Goal: Transaction & Acquisition: Book appointment/travel/reservation

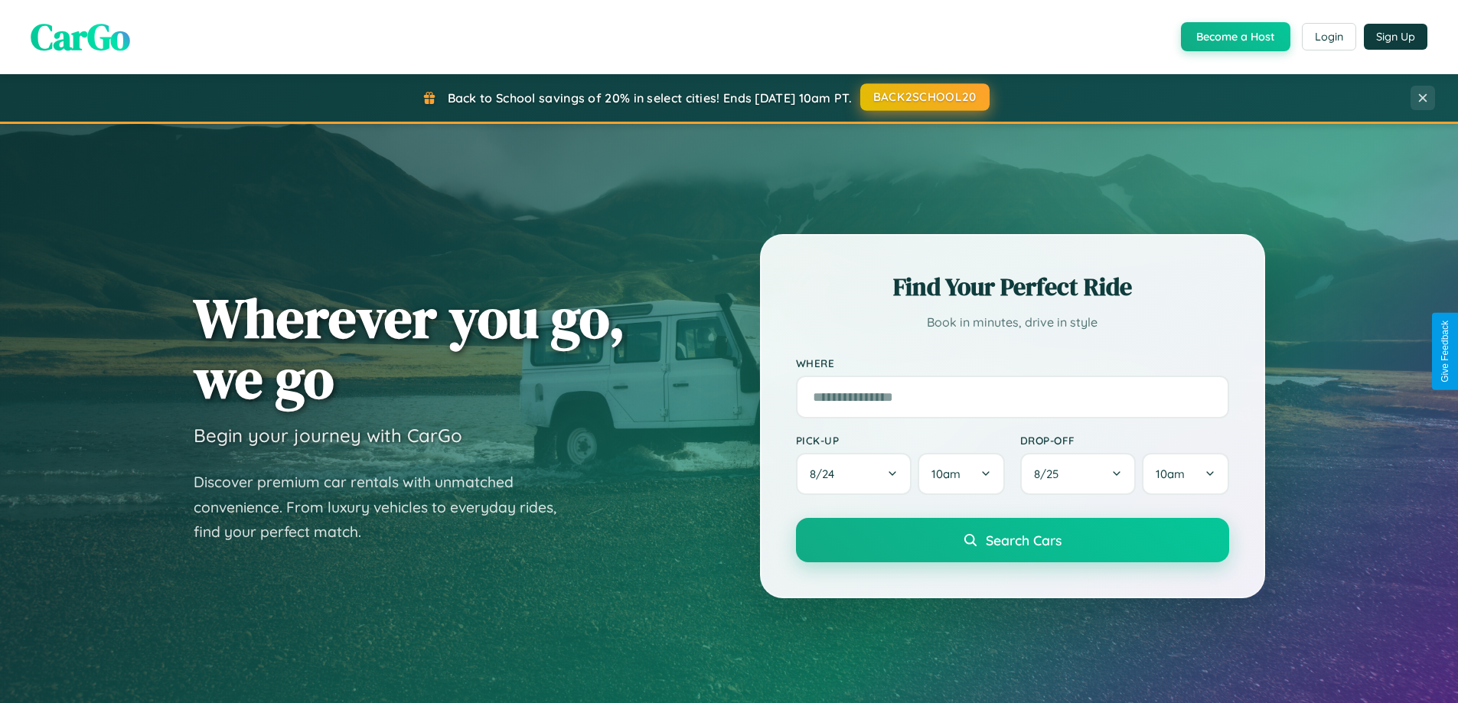
click at [924, 97] on button "BACK2SCHOOL20" at bounding box center [924, 97] width 129 height 28
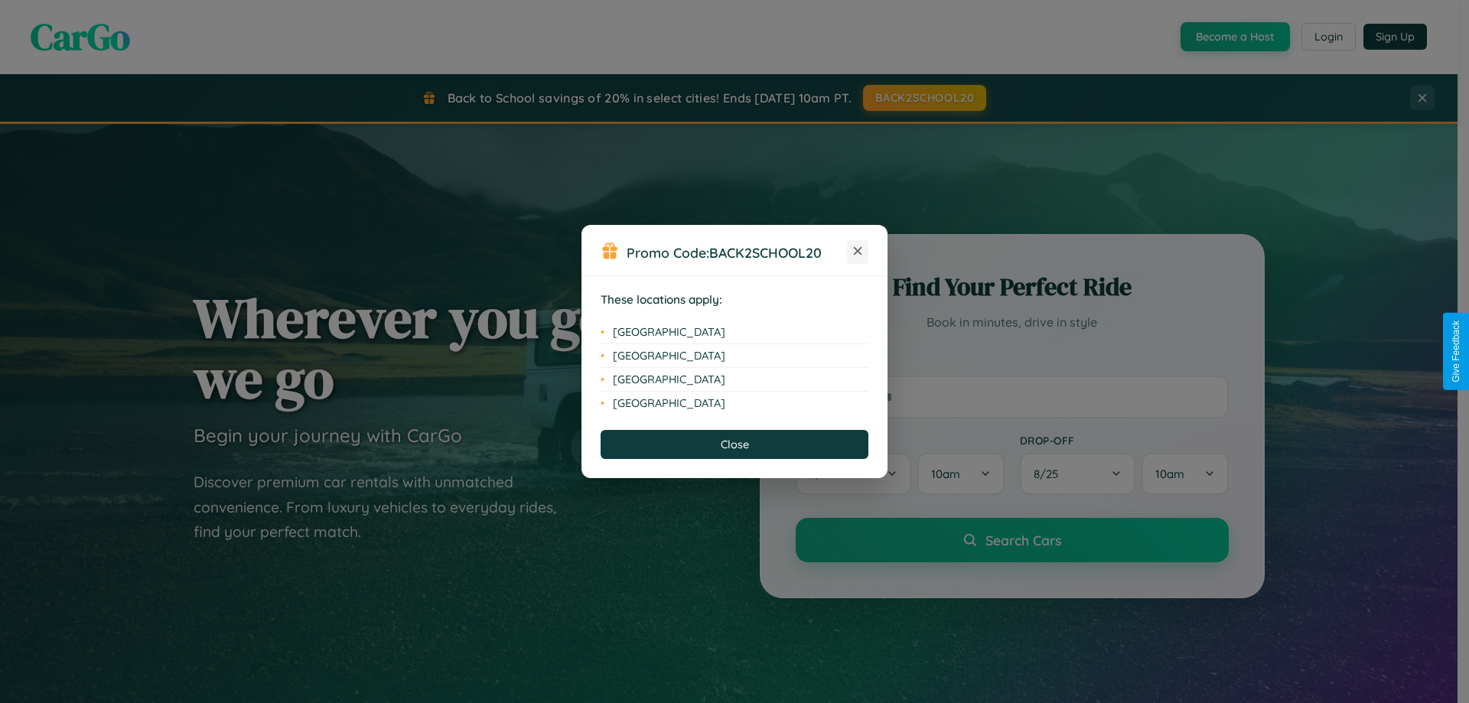
click at [858, 252] on icon at bounding box center [858, 251] width 8 height 8
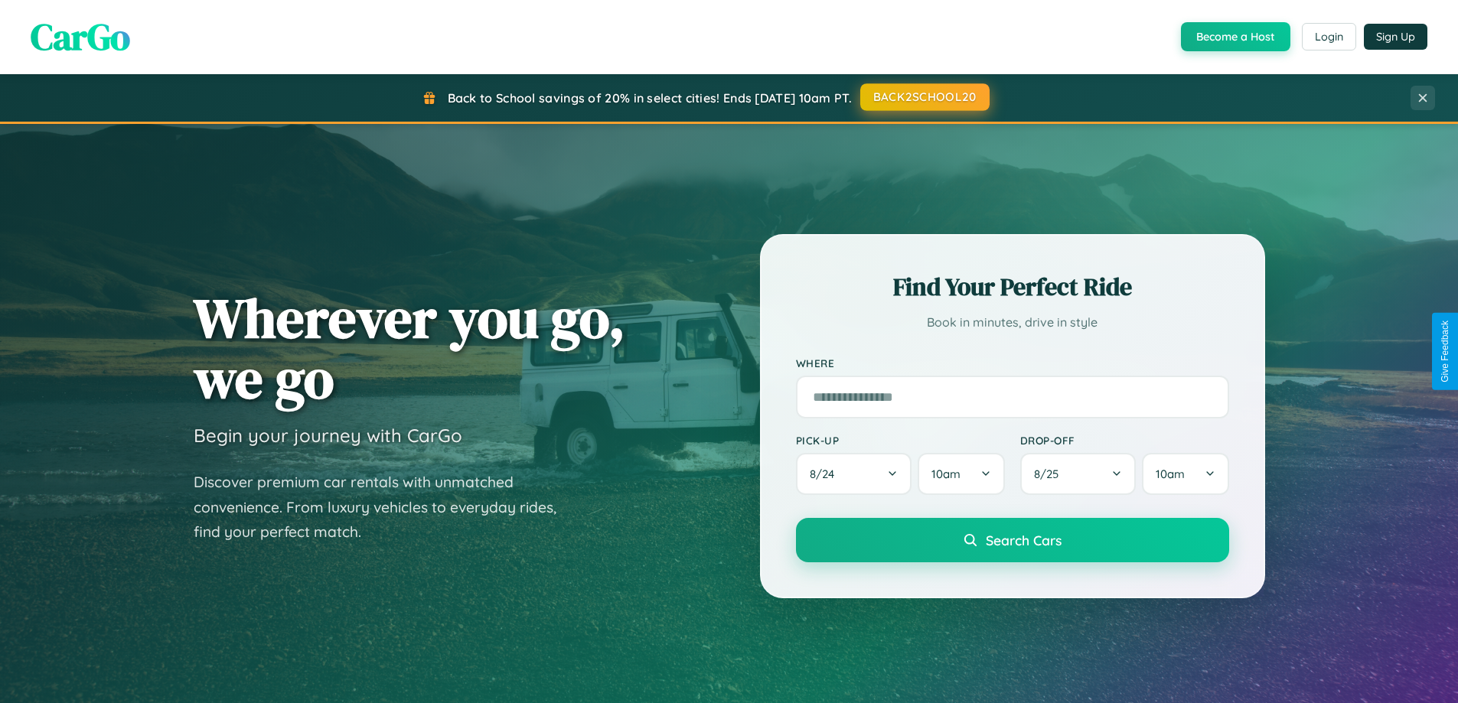
click at [924, 97] on button "BACK2SCHOOL20" at bounding box center [924, 97] width 129 height 28
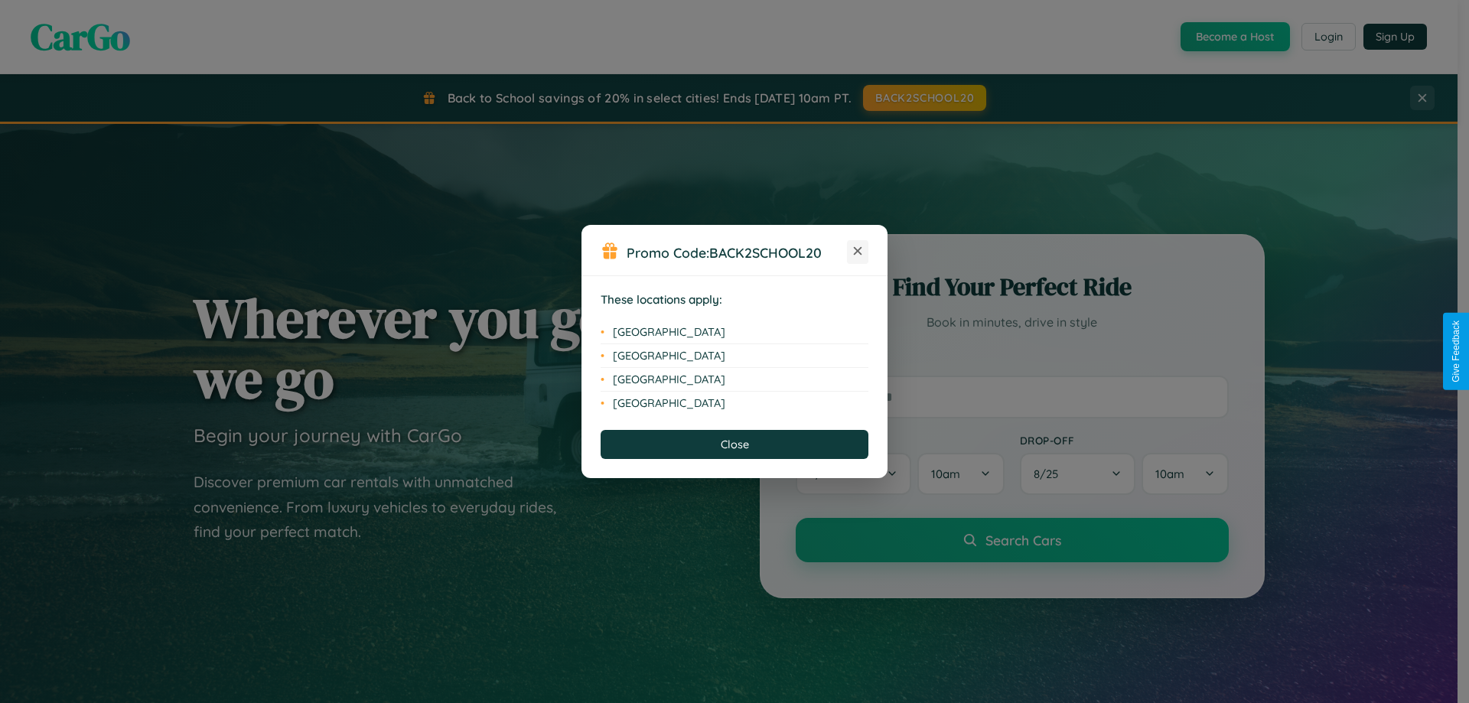
click at [858, 252] on icon at bounding box center [858, 251] width 8 height 8
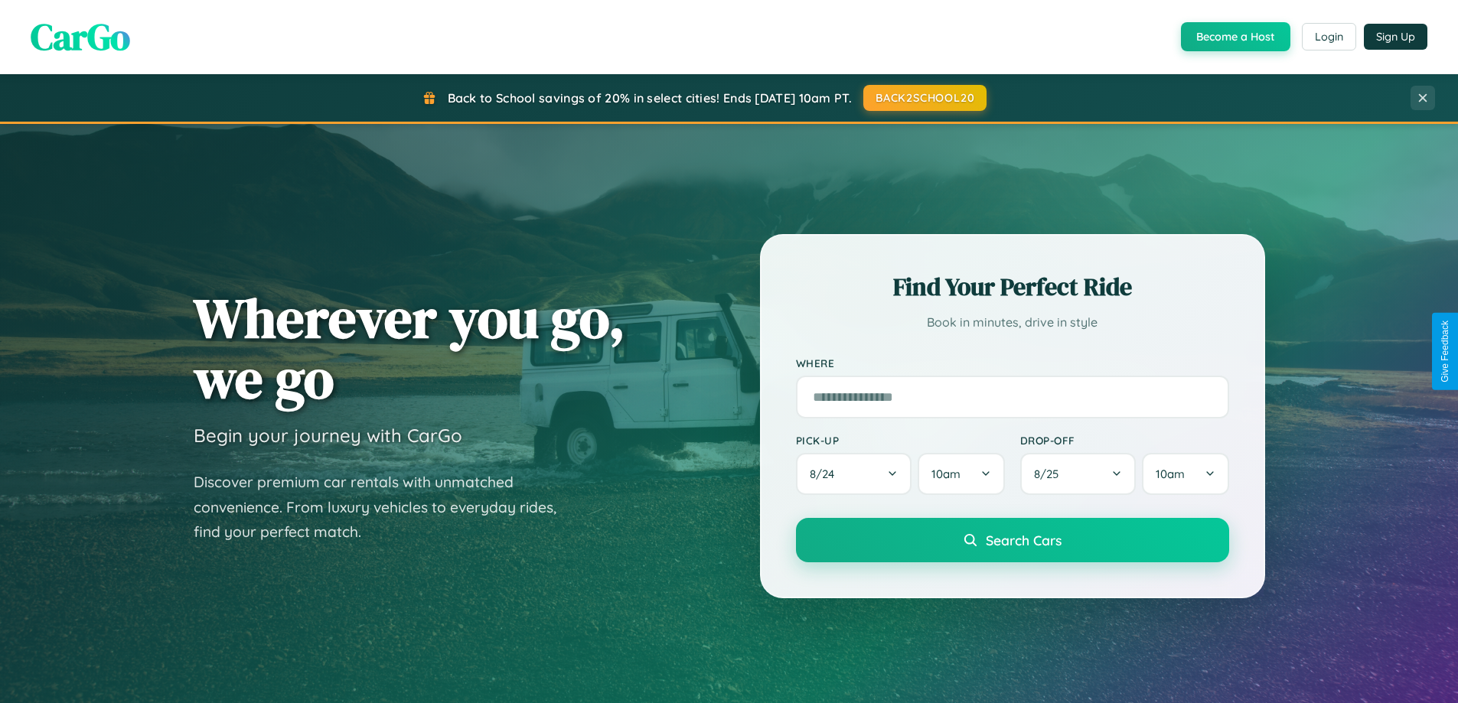
scroll to position [660, 0]
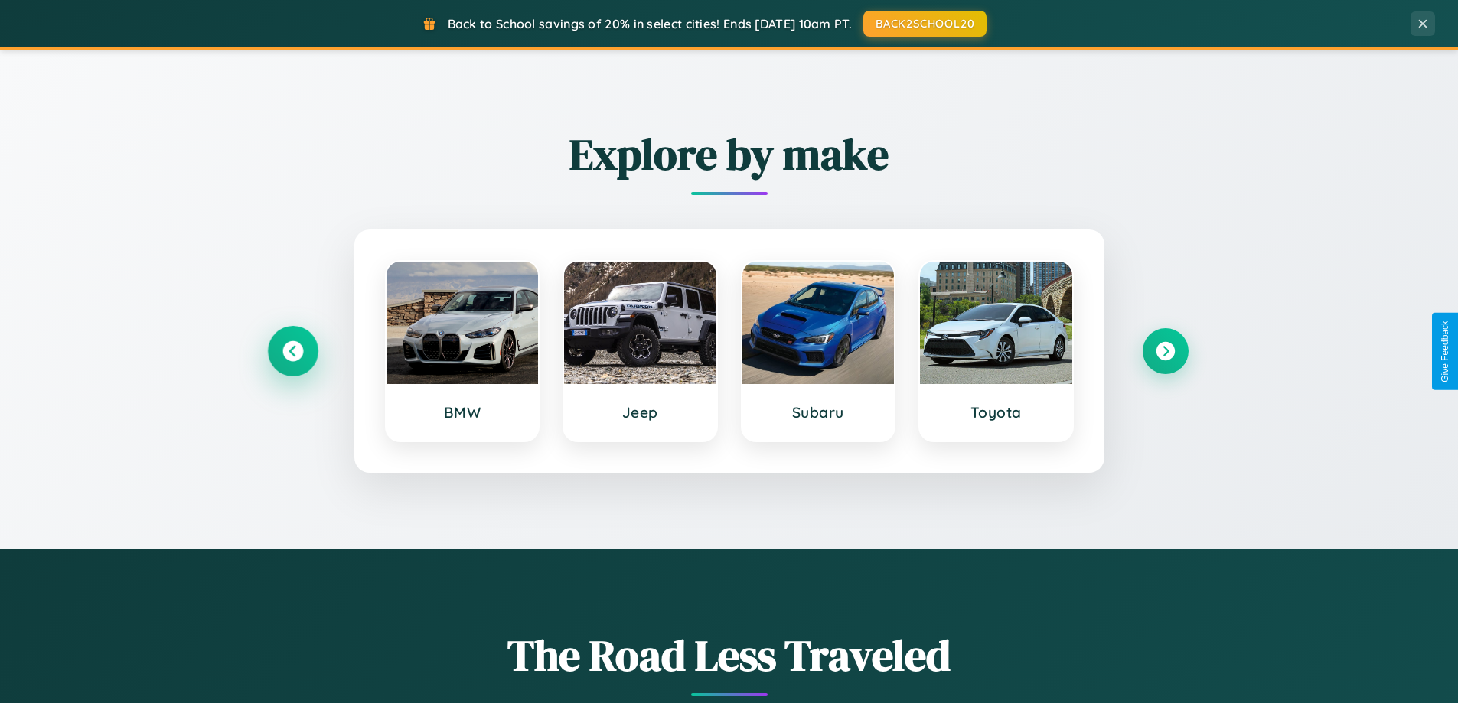
click at [292, 351] on icon at bounding box center [292, 351] width 21 height 21
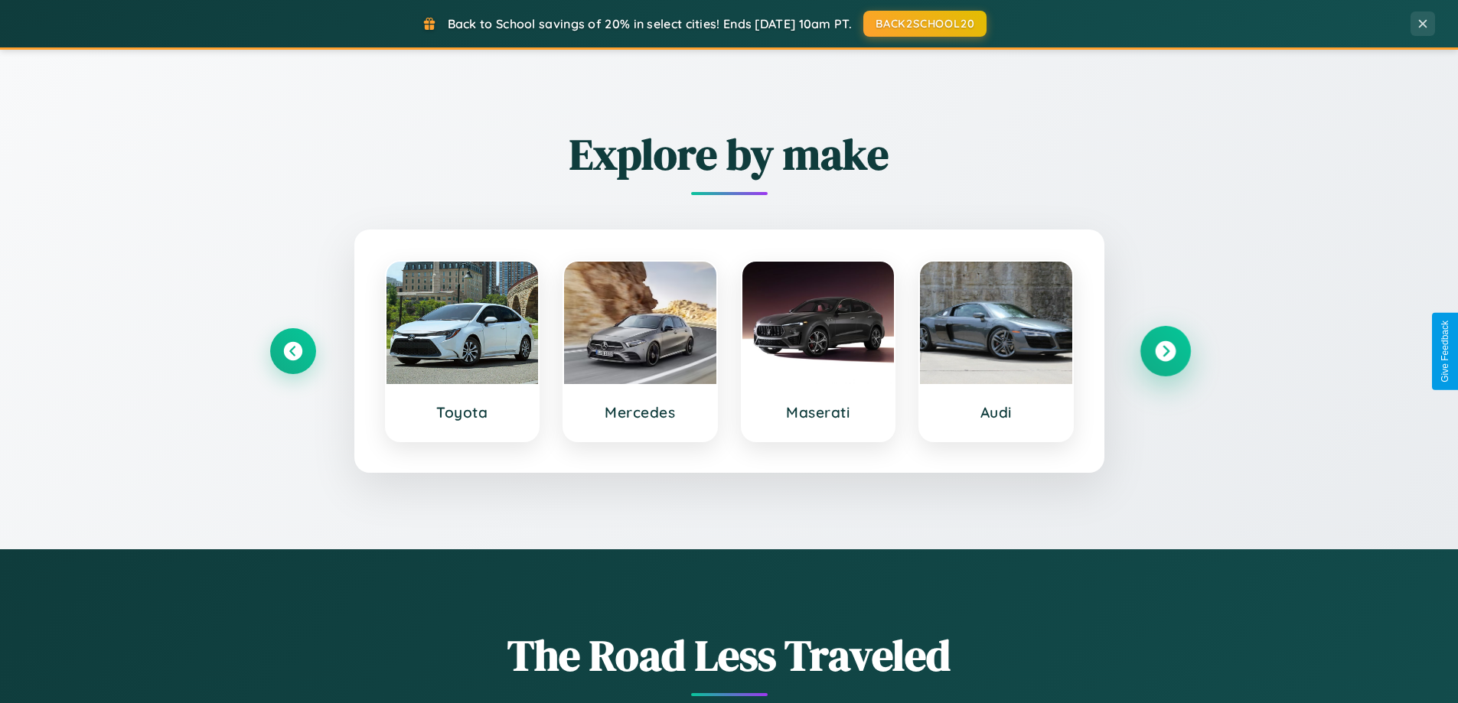
click at [1165, 351] on icon at bounding box center [1165, 351] width 21 height 21
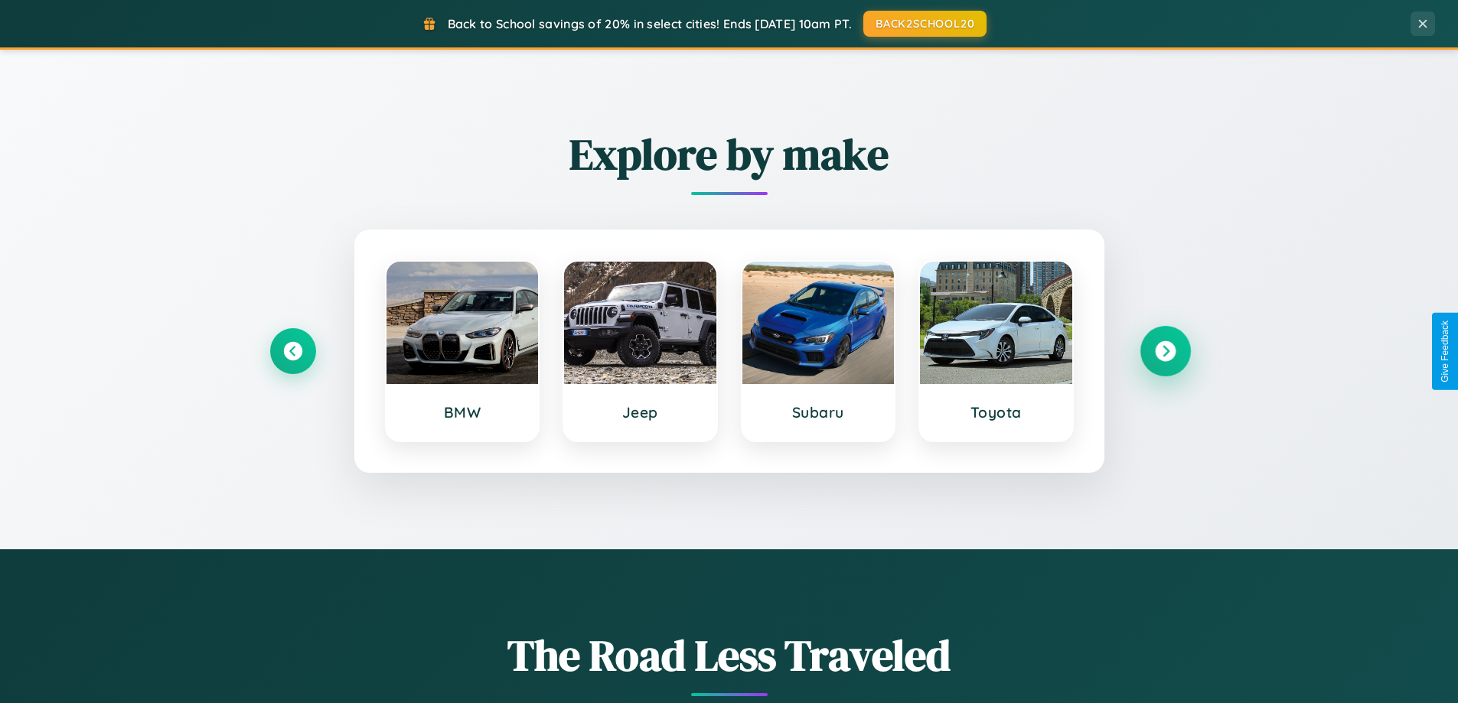
click at [1165, 351] on icon at bounding box center [1165, 351] width 21 height 21
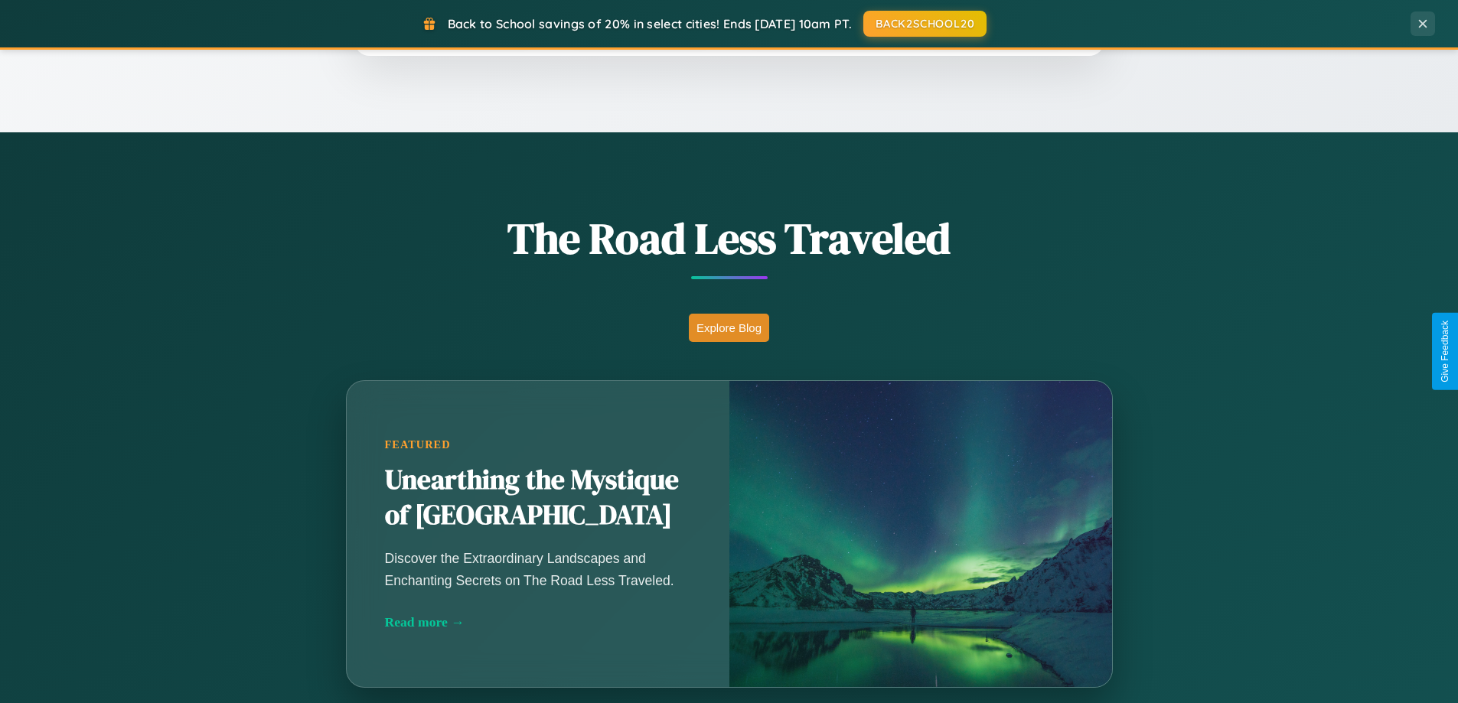
scroll to position [2458, 0]
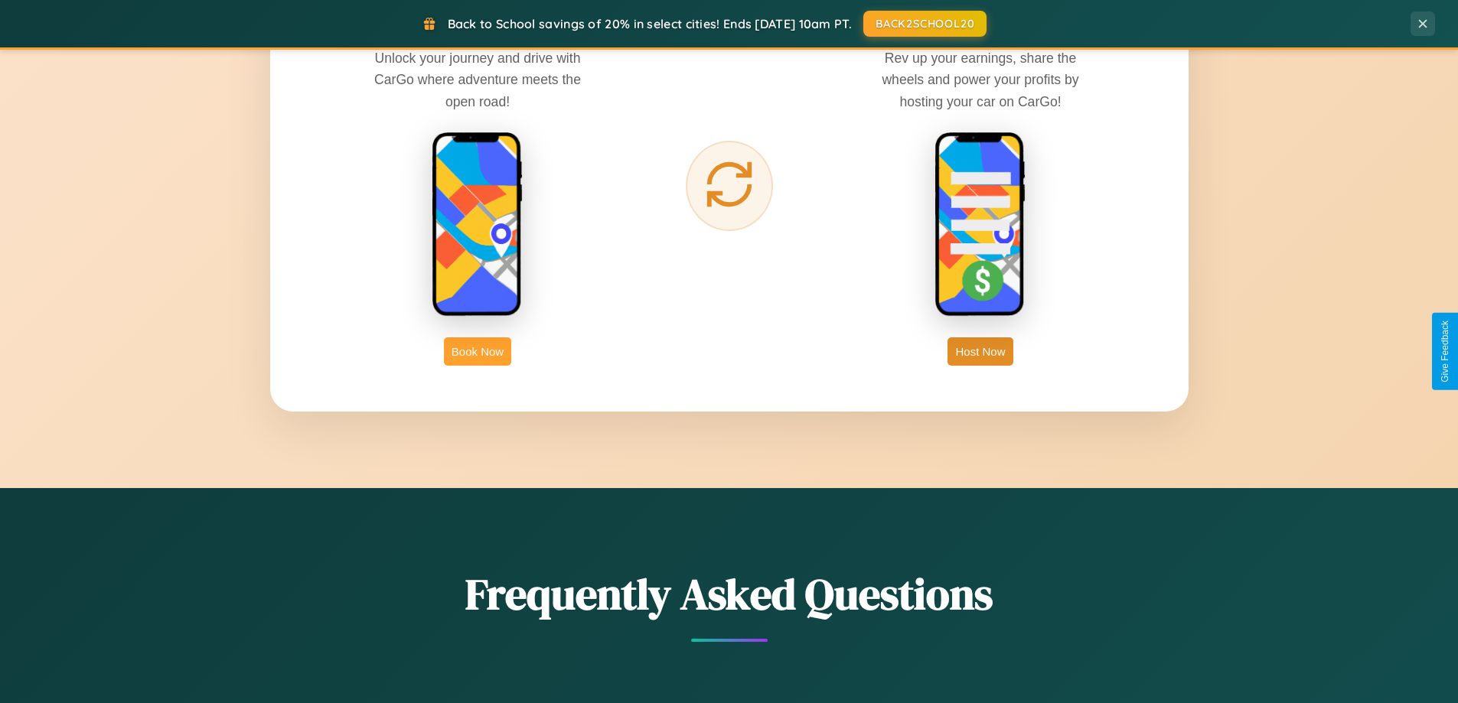
click at [477, 351] on button "Book Now" at bounding box center [477, 351] width 67 height 28
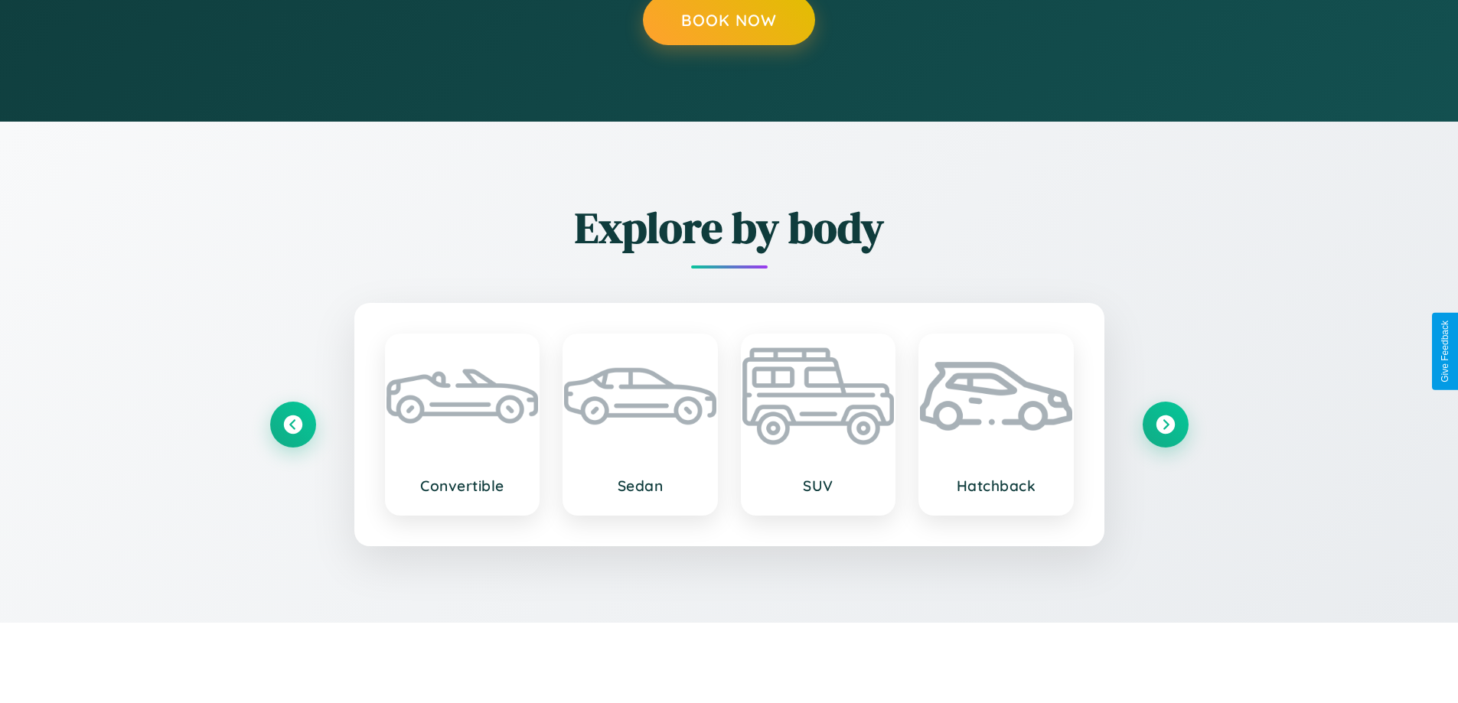
scroll to position [0, 31]
type input "*********"
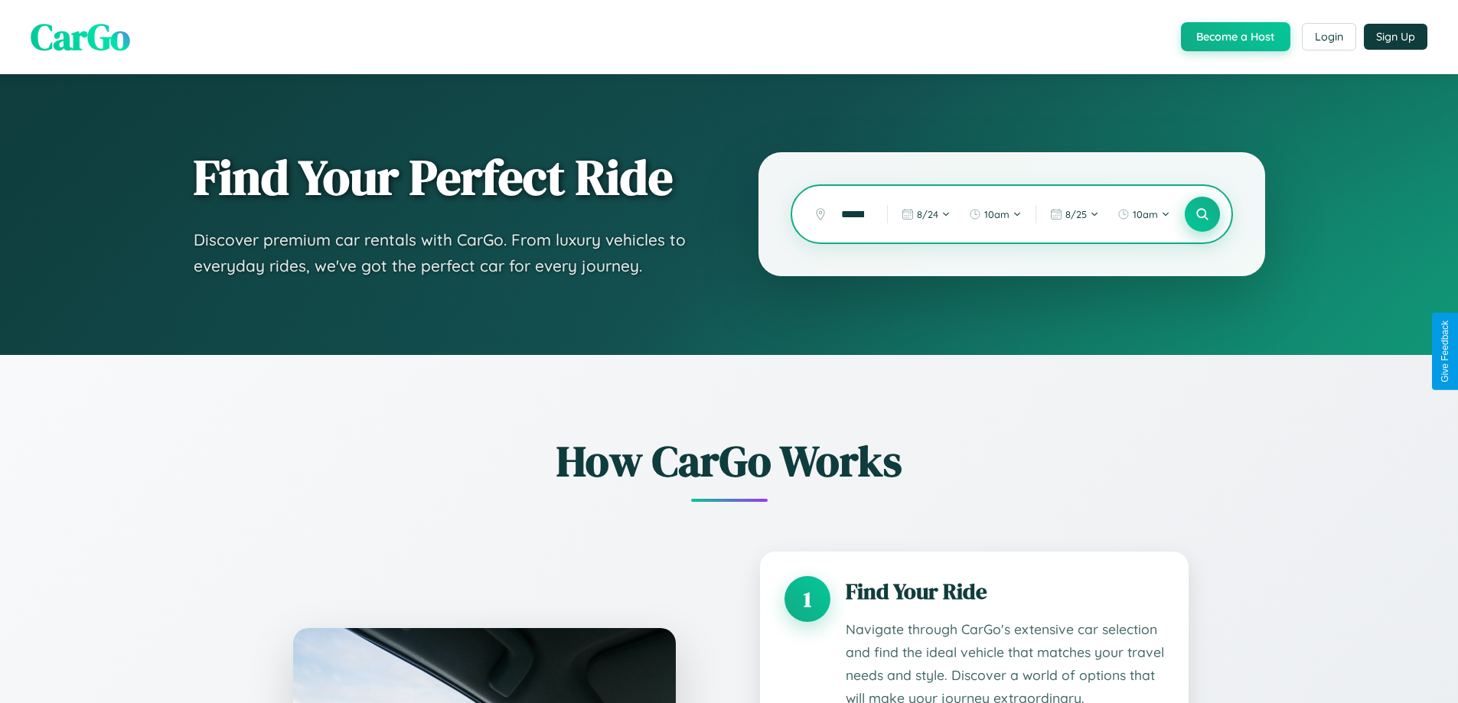
click at [1201, 214] on icon at bounding box center [1201, 214] width 15 height 15
